Goal: Information Seeking & Learning: Learn about a topic

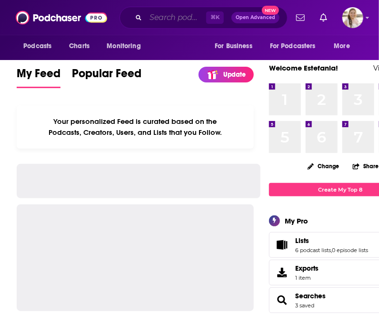
click at [158, 23] on input "Search podcasts, credits, & more..." at bounding box center [176, 17] width 60 height 15
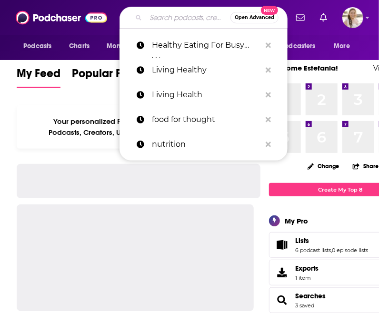
paste input "Bloomberg Everybody’s Business"
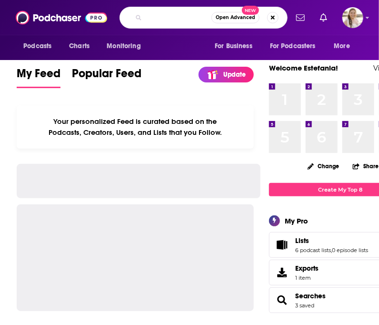
type input "Bloomberg Everybody’s Business"
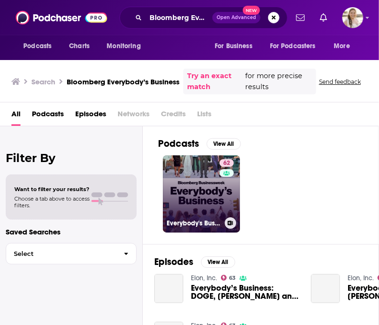
click at [189, 186] on link "62 Everybody's Business" at bounding box center [201, 193] width 77 height 77
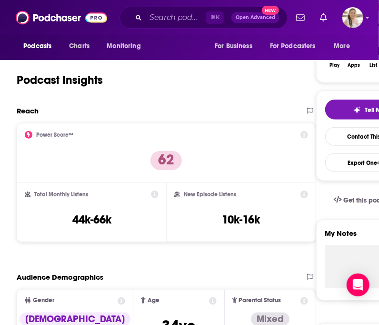
scroll to position [160, 0]
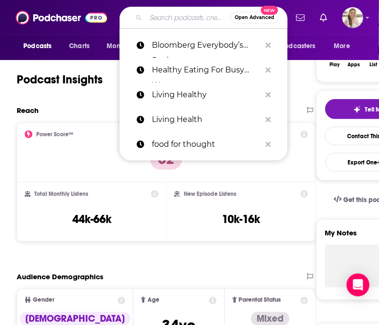
click at [167, 11] on input "Search podcasts, credits, & more..." at bounding box center [188, 17] width 85 height 15
type input "a"
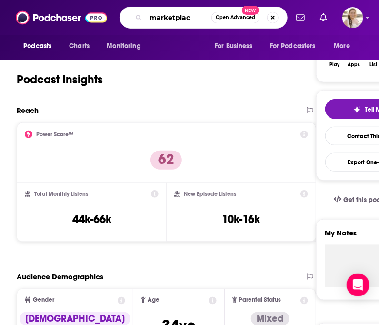
type input "marketplace"
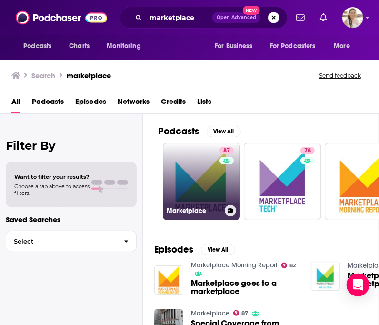
click at [197, 194] on link "87 Marketplace" at bounding box center [201, 181] width 77 height 77
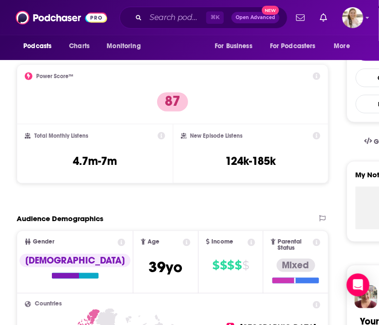
scroll to position [233, 0]
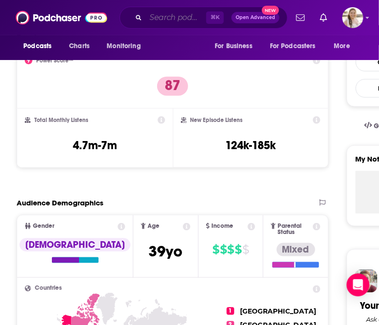
click at [171, 18] on input "Search podcasts, credits, & more..." at bounding box center [176, 17] width 60 height 15
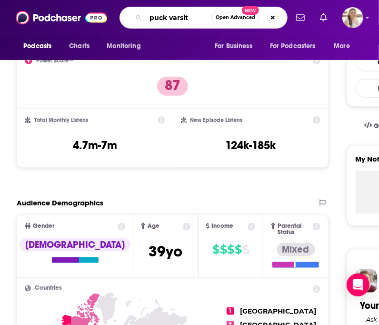
type input "puck varsity"
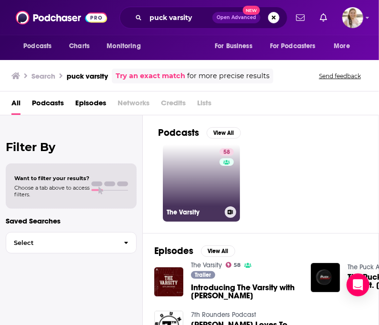
click at [203, 180] on link "58 The Varsity" at bounding box center [201, 182] width 77 height 77
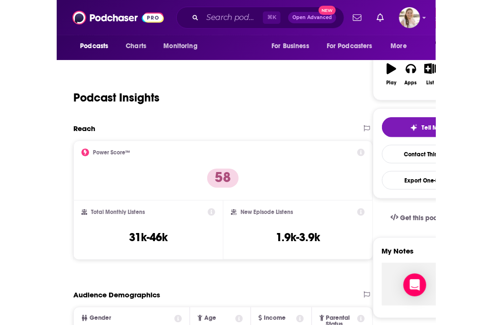
scroll to position [142, 0]
